Goal: Navigation & Orientation: Find specific page/section

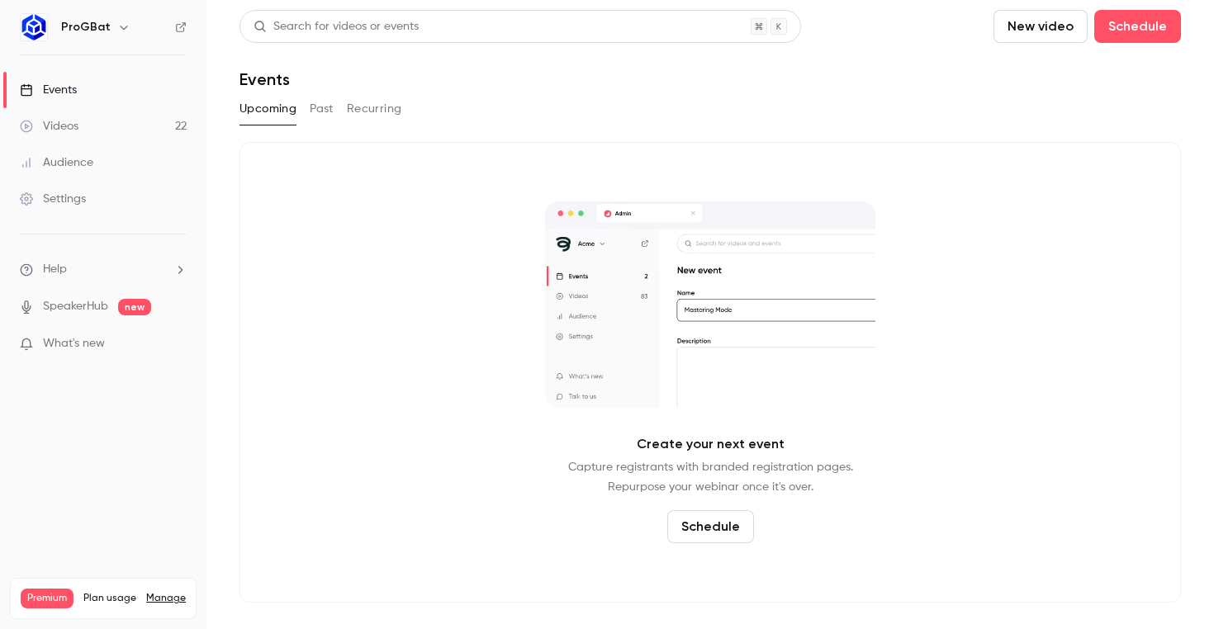
click at [108, 28] on div "ProGBat" at bounding box center [111, 27] width 101 height 20
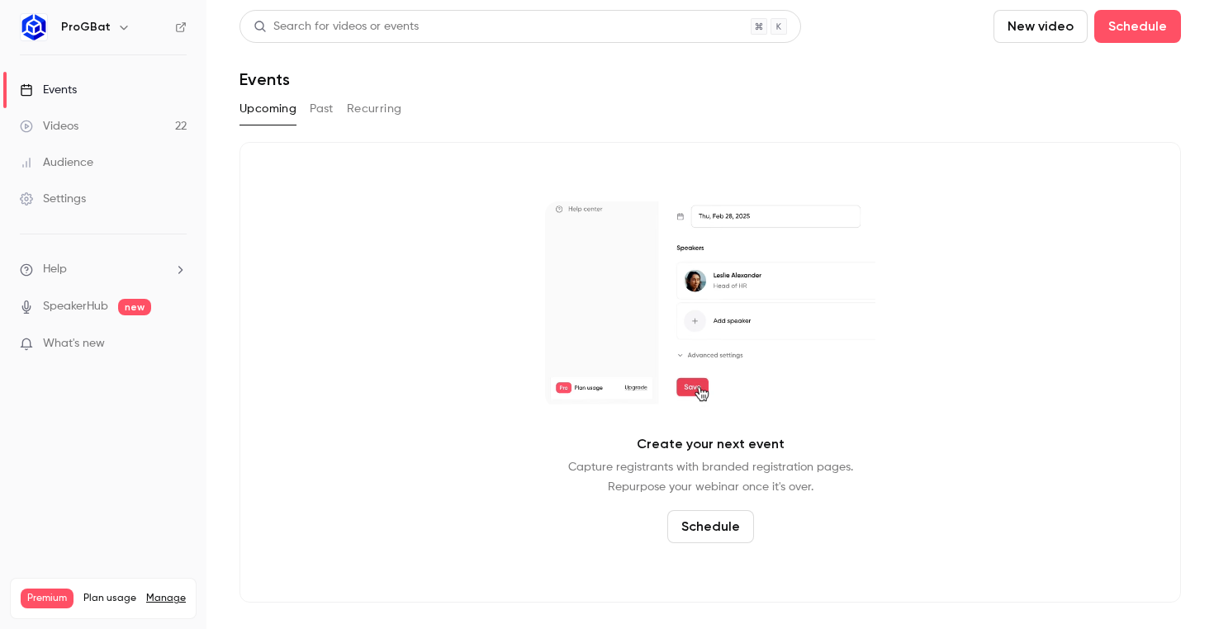
click at [120, 27] on icon "button" at bounding box center [123, 28] width 7 height 4
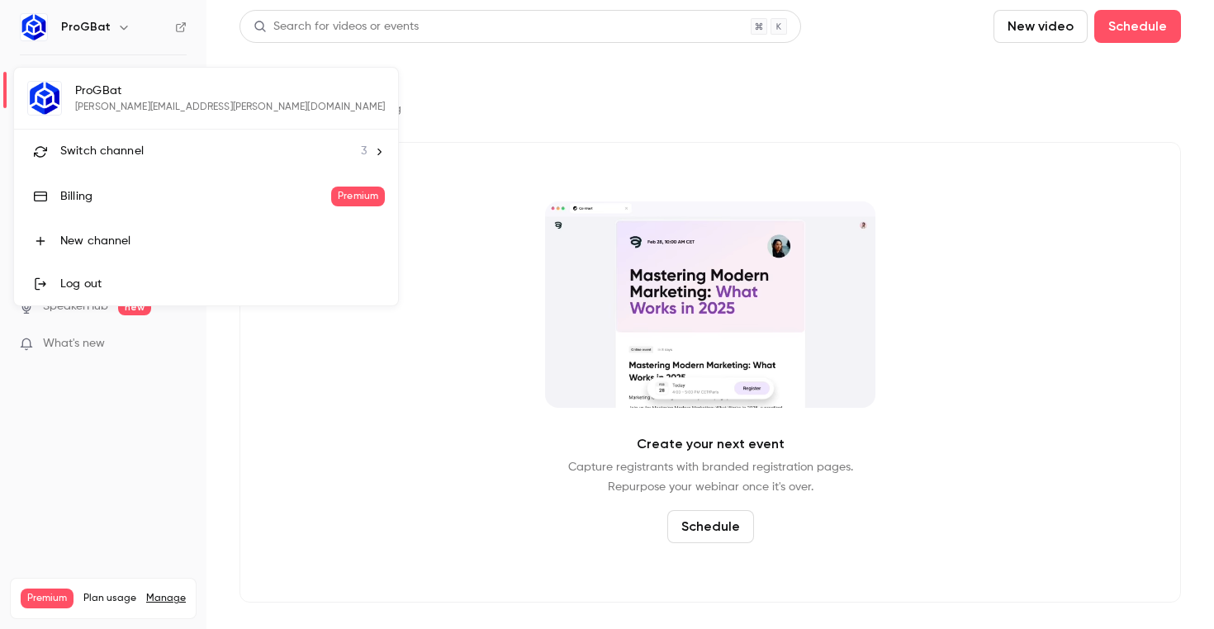
click at [220, 154] on div "Switch channel 3" at bounding box center [213, 151] width 306 height 17
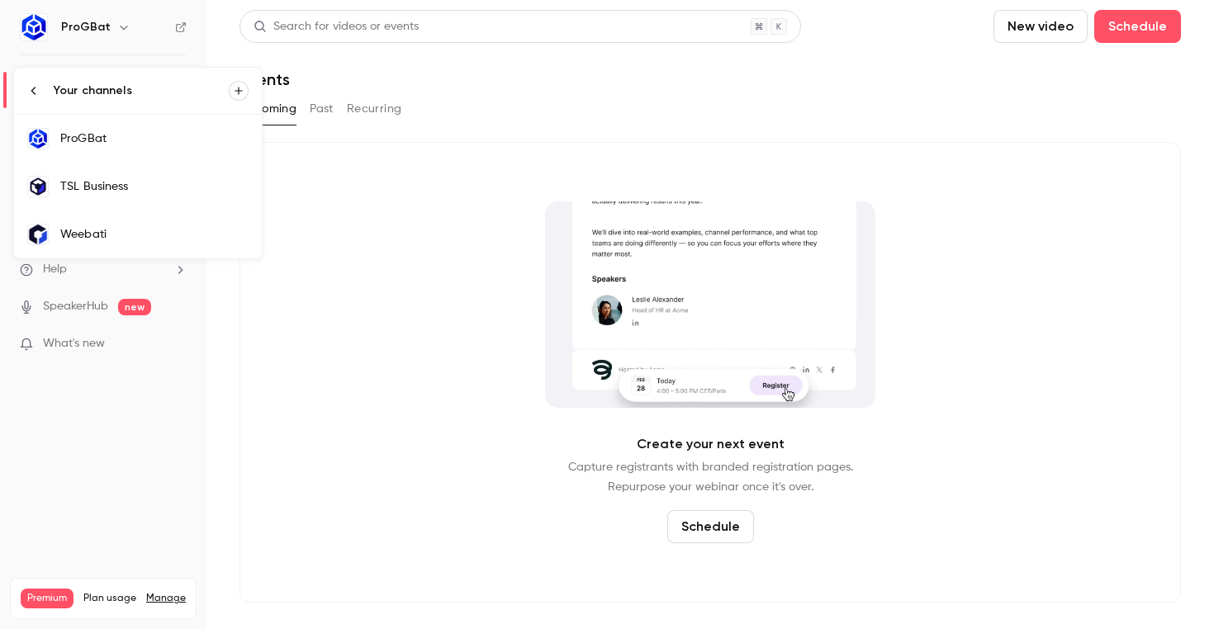
click at [183, 193] on div "TSL Business" at bounding box center [154, 186] width 188 height 17
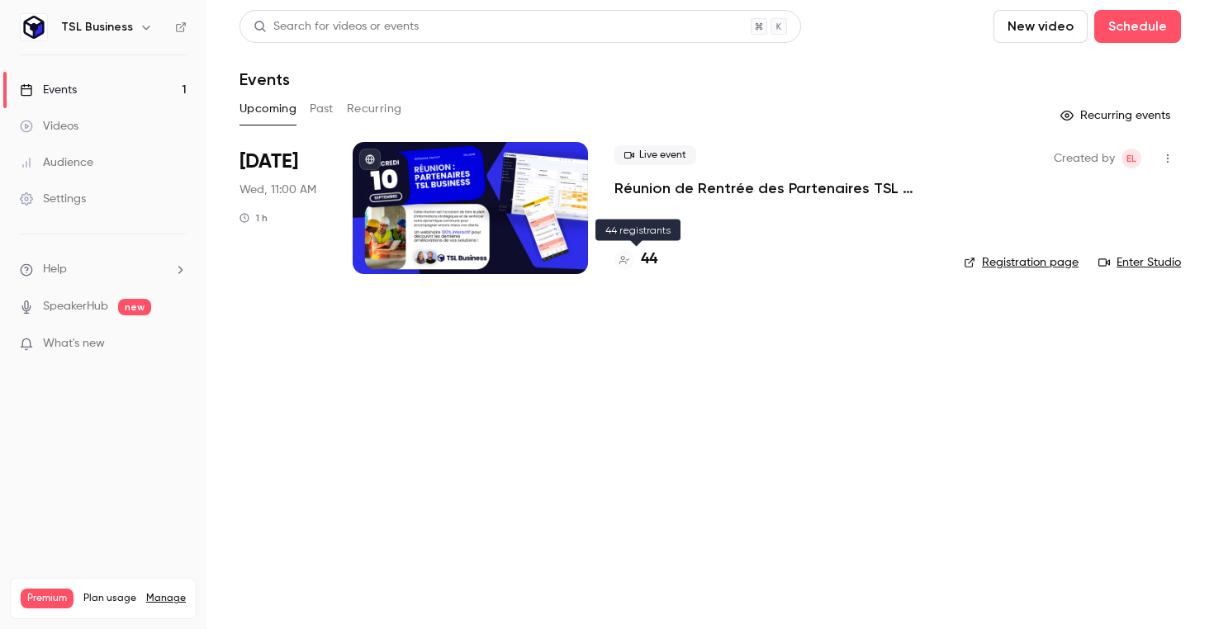
click at [657, 264] on h4 "44" at bounding box center [649, 260] width 17 height 22
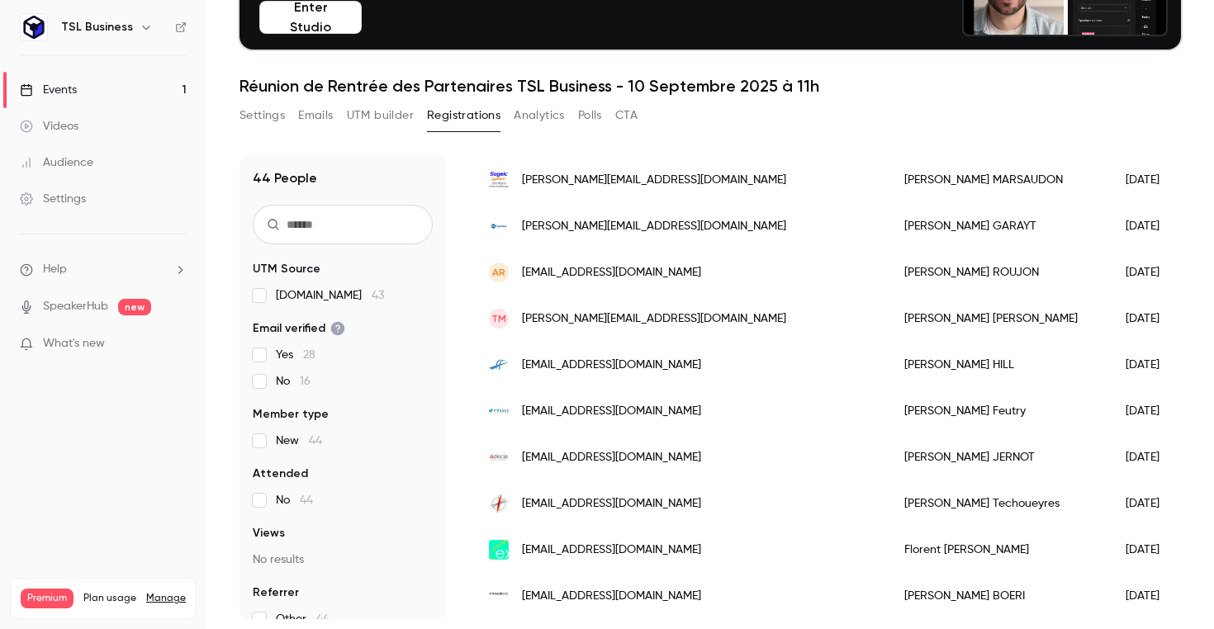
scroll to position [1741, 0]
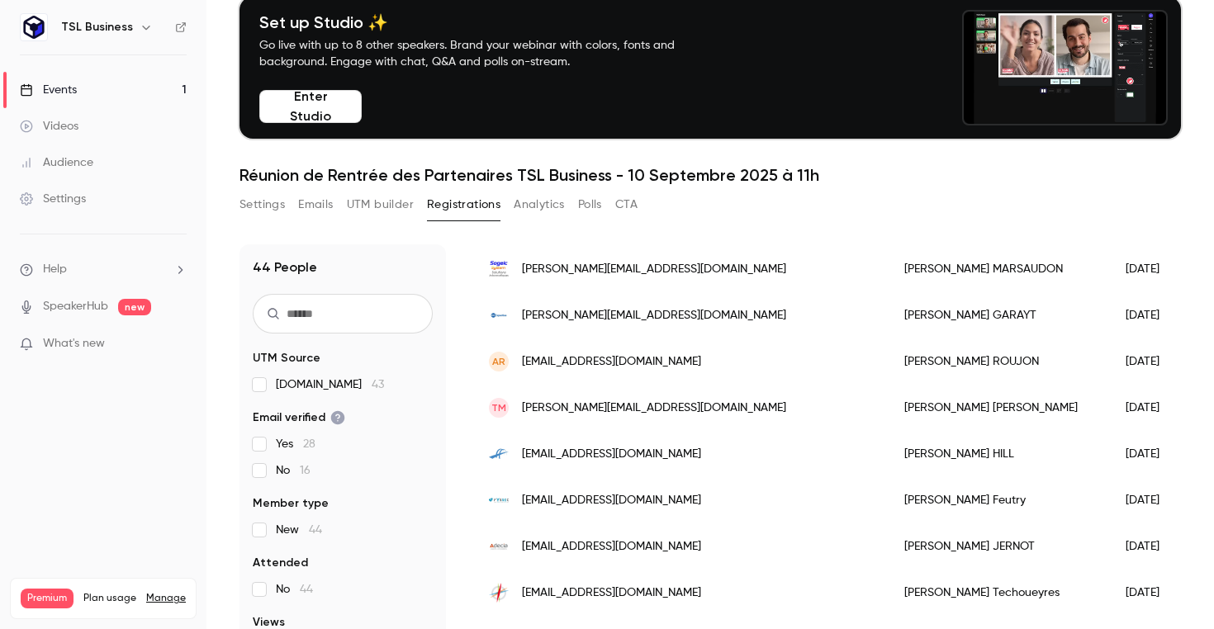
scroll to position [0, 0]
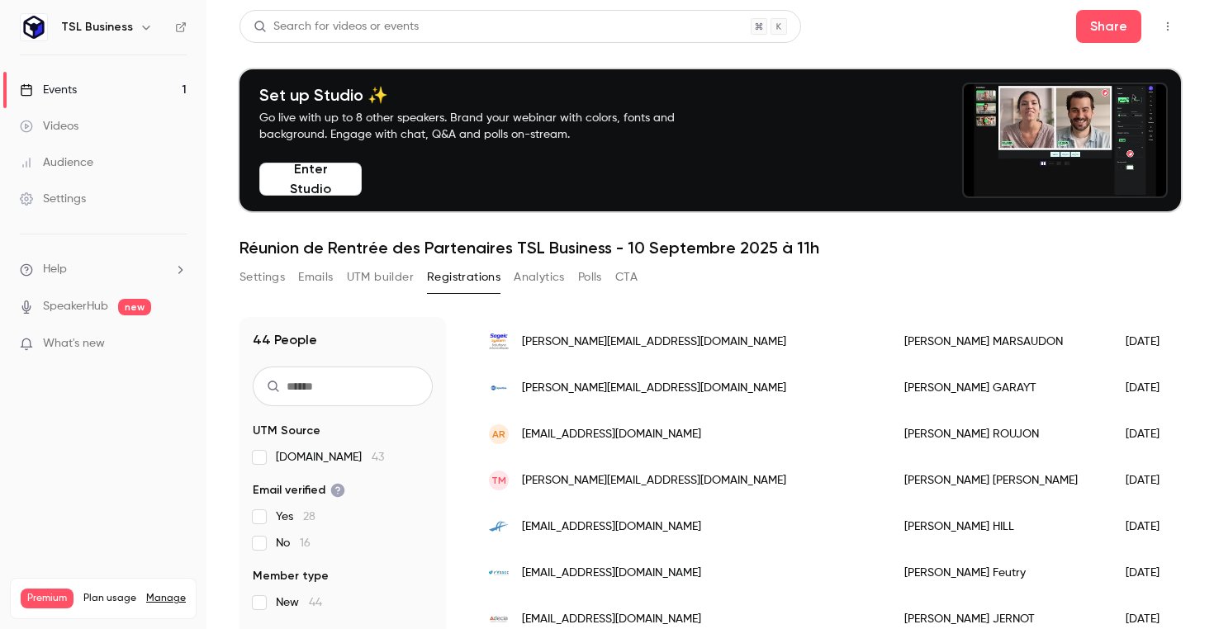
click at [136, 197] on link "Settings" at bounding box center [103, 199] width 206 height 36
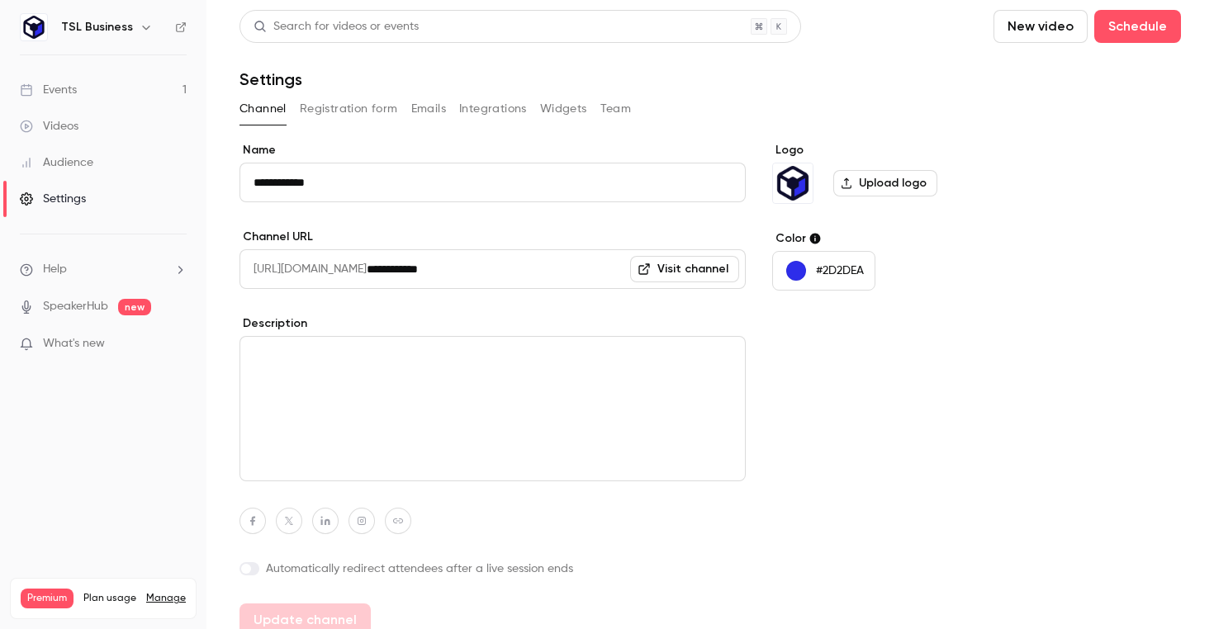
click at [619, 118] on button "Team" at bounding box center [615, 109] width 31 height 26
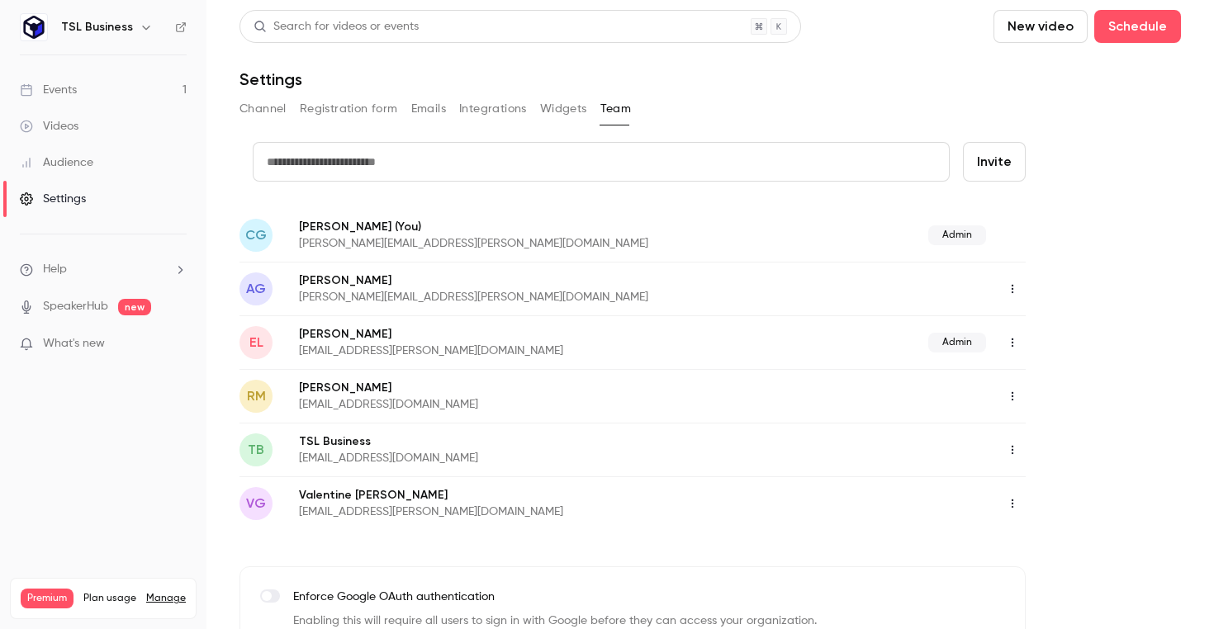
click at [126, 30] on h6 "TSL Business" at bounding box center [97, 27] width 72 height 17
click at [150, 27] on div "TSL Business" at bounding box center [111, 27] width 101 height 20
click at [142, 28] on icon "button" at bounding box center [145, 28] width 7 height 4
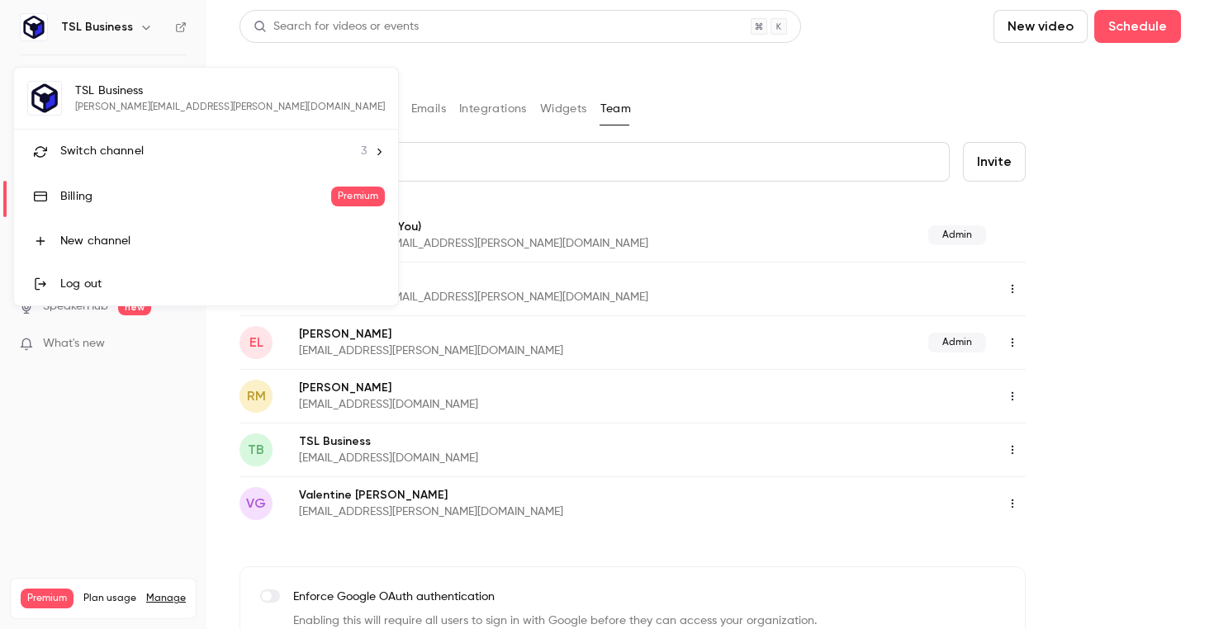
click at [133, 145] on span "Switch channel" at bounding box center [101, 151] width 83 height 17
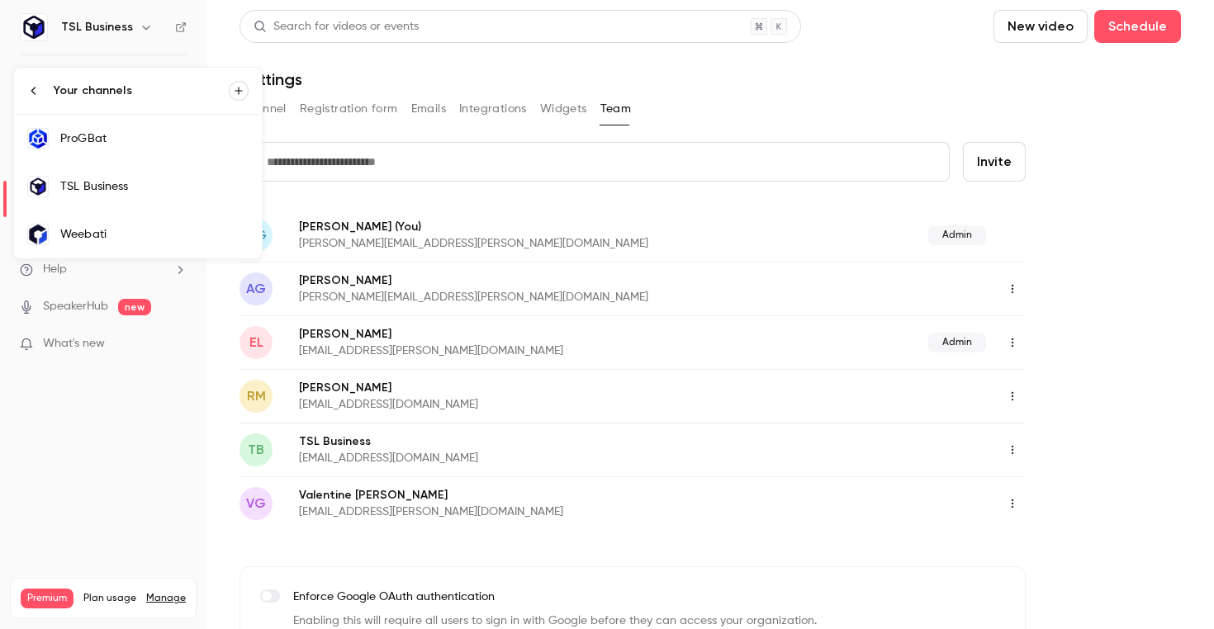
click at [162, 171] on link "TSL Business" at bounding box center [138, 187] width 248 height 48
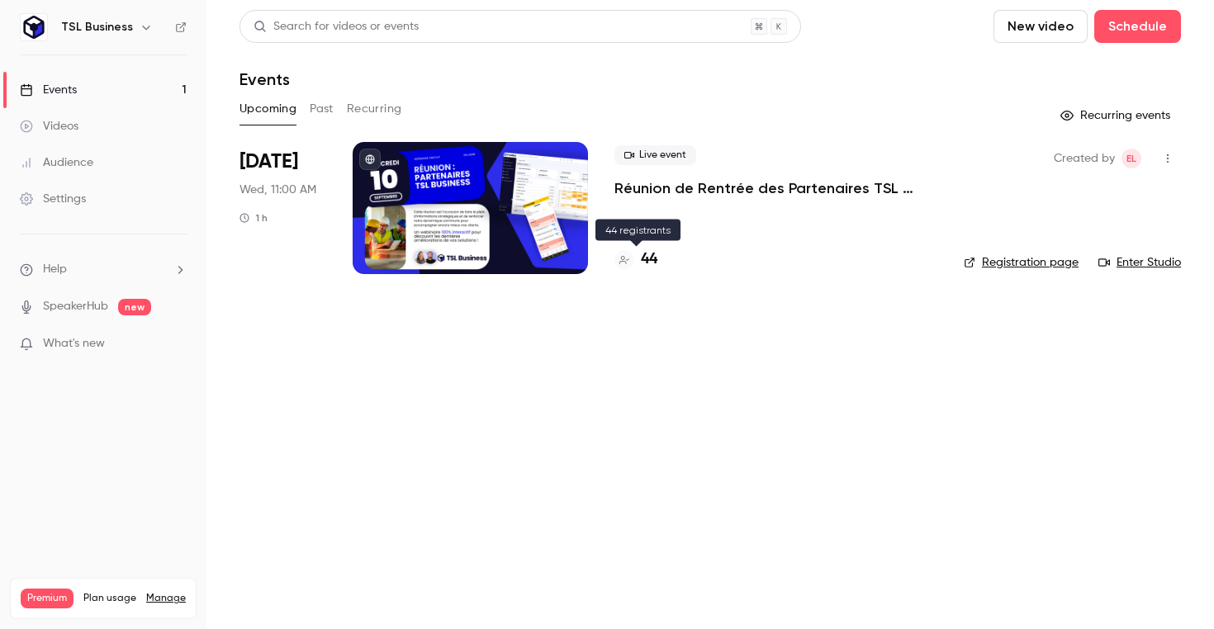
click at [647, 257] on h4 "44" at bounding box center [649, 260] width 17 height 22
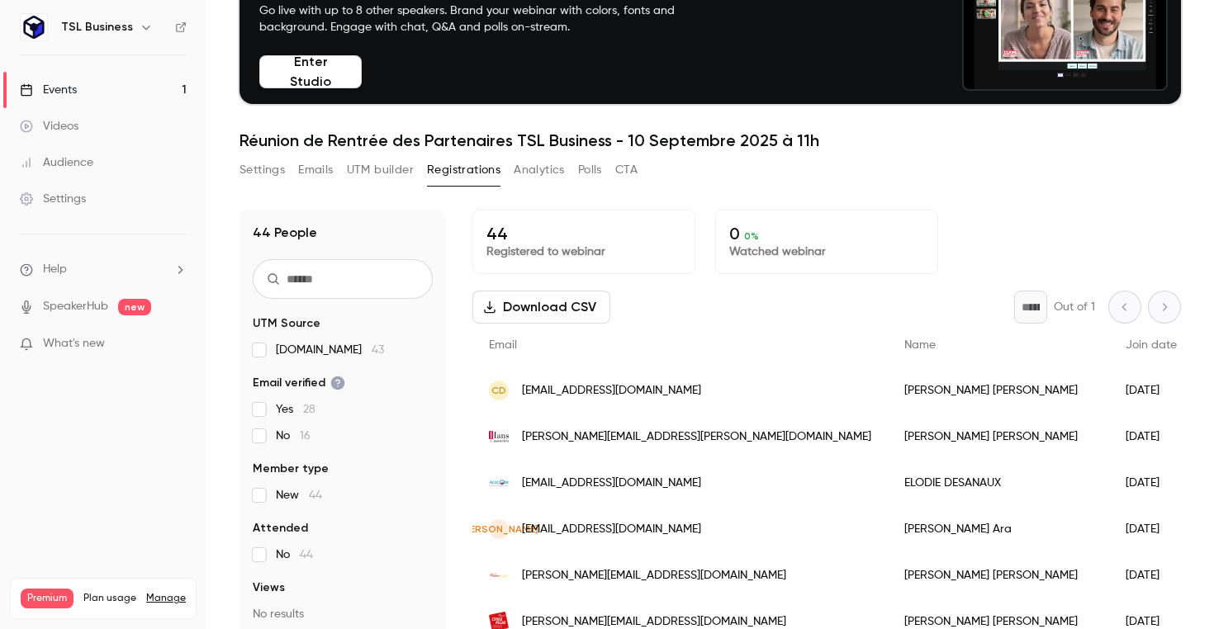
scroll to position [110, 0]
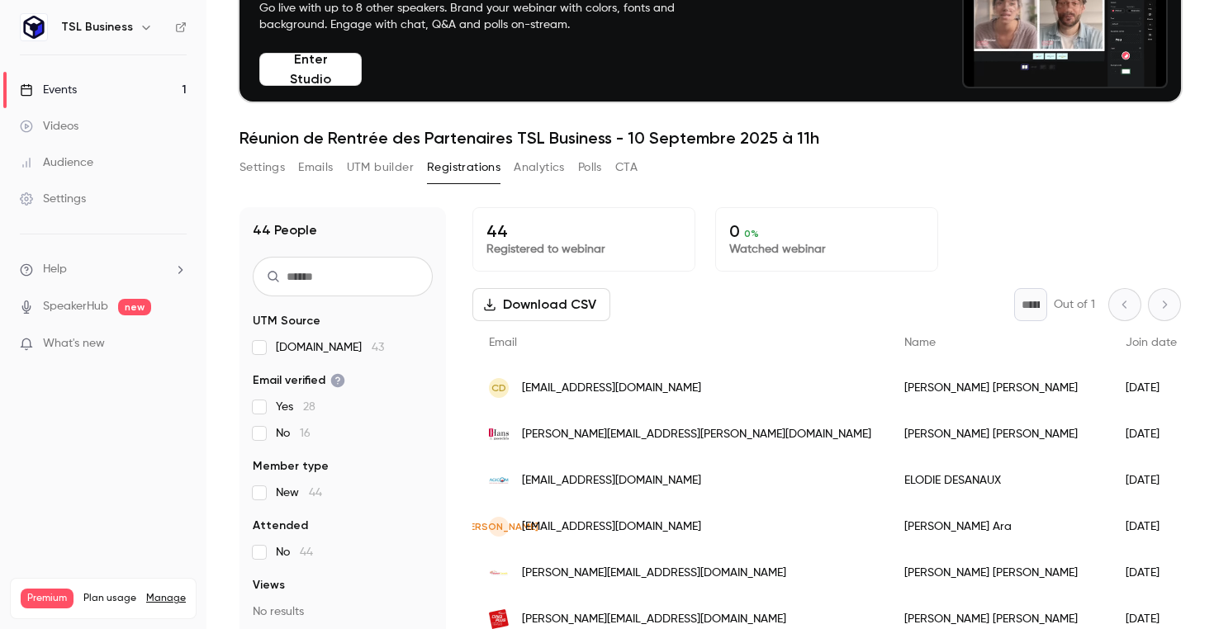
click at [995, 195] on div "44 People UTM Source [DOMAIN_NAME] 43 Email verified Yes 28 No 16 Member type N…" at bounding box center [710, 429] width 941 height 484
